Goal: Check status: Check status

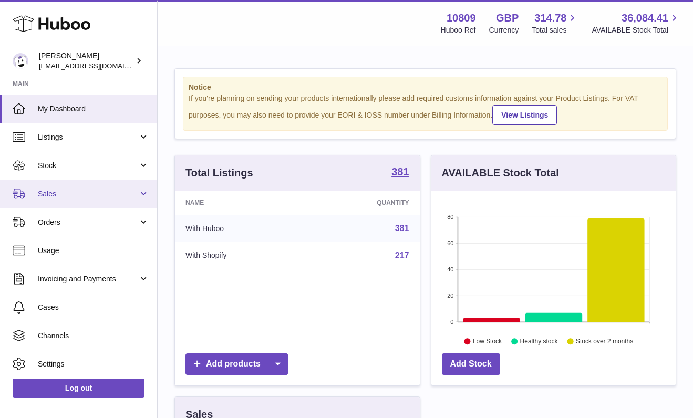
click at [108, 196] on span "Sales" at bounding box center [88, 194] width 100 height 10
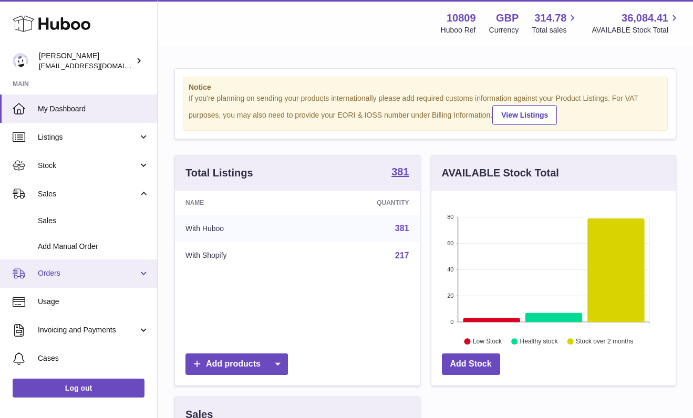
click at [106, 266] on link "Orders" at bounding box center [78, 274] width 157 height 28
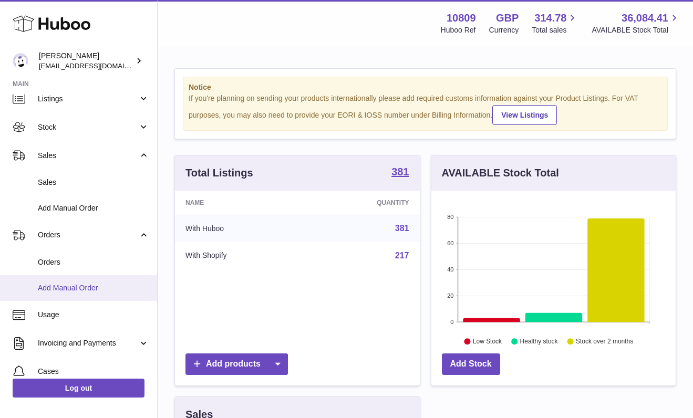
scroll to position [39, 0]
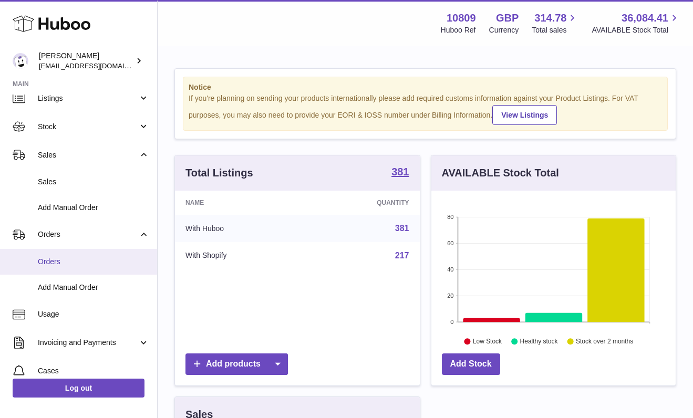
click at [79, 265] on link "Orders" at bounding box center [78, 262] width 157 height 26
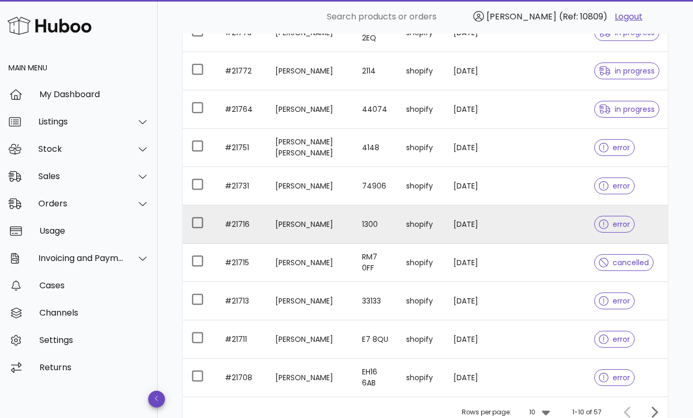
scroll to position [183, 0]
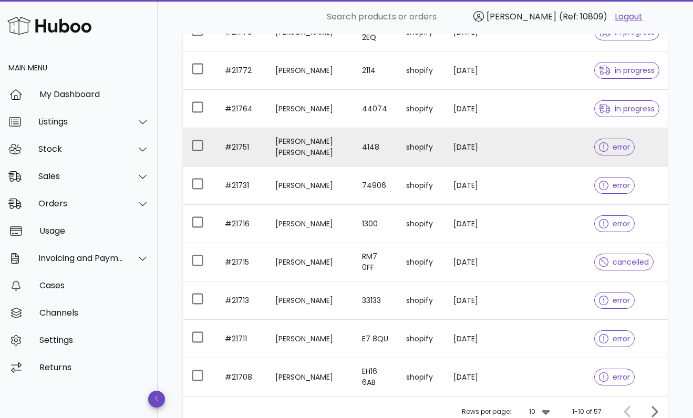
click at [619, 147] on span "error" at bounding box center [614, 146] width 31 height 7
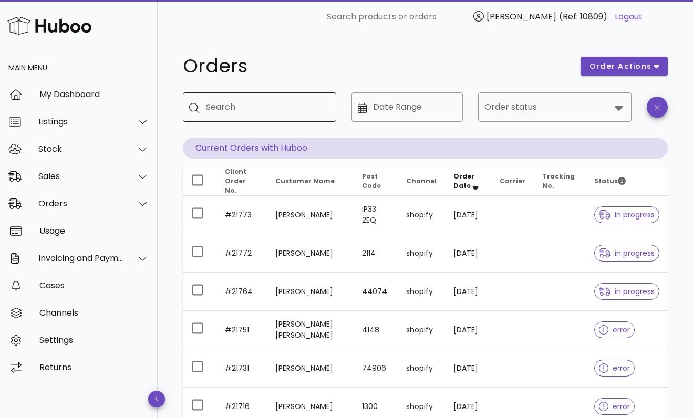
click at [276, 112] on input "Search" at bounding box center [267, 107] width 122 height 17
type input "*****"
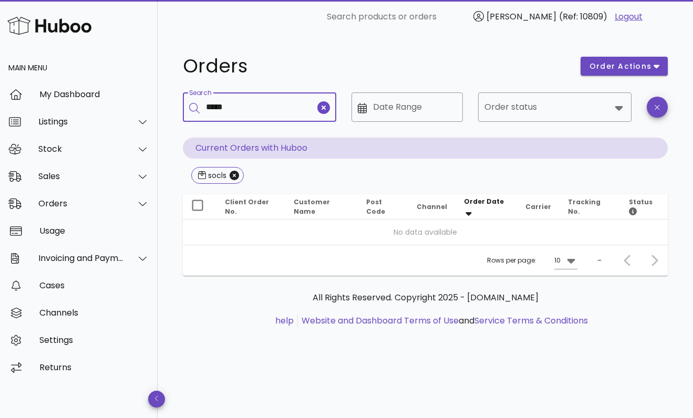
type input "*****"
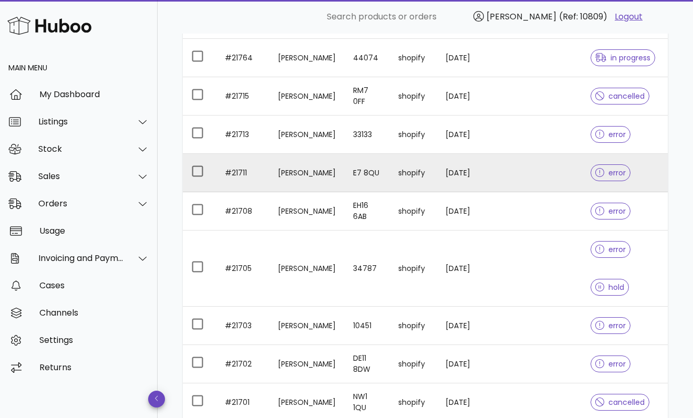
scroll to position [219, 0]
click at [608, 168] on div at bounding box center [602, 173] width 14 height 11
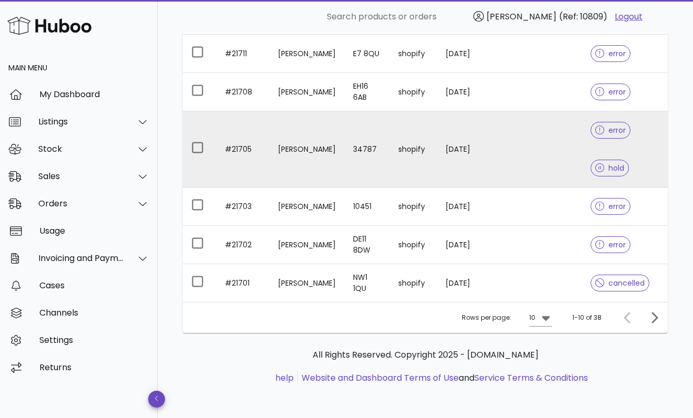
scroll to position [338, 0]
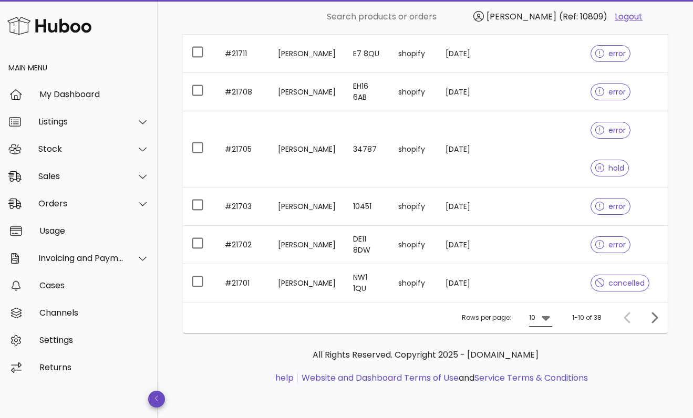
click at [547, 317] on icon at bounding box center [546, 318] width 8 height 5
click at [542, 375] on div "50" at bounding box center [543, 376] width 11 height 10
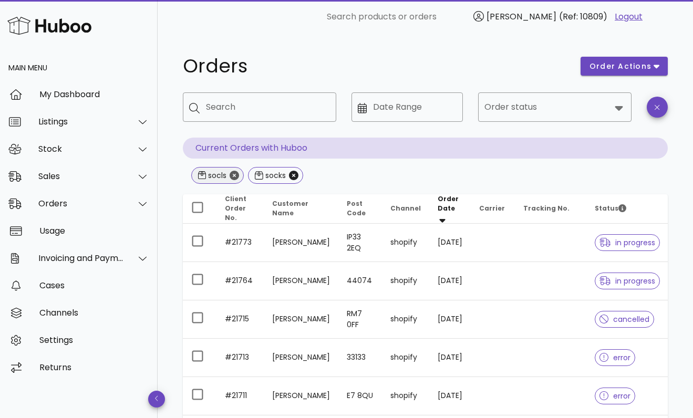
click at [232, 179] on icon "Close" at bounding box center [234, 175] width 9 height 9
